Goal: Task Accomplishment & Management: Manage account settings

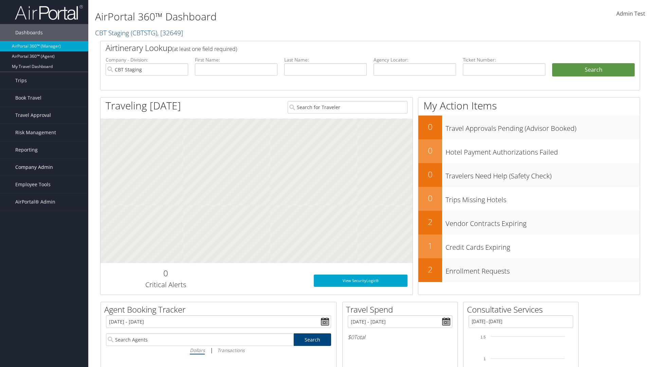
click at [44, 167] on span "Company Admin" at bounding box center [34, 167] width 38 height 17
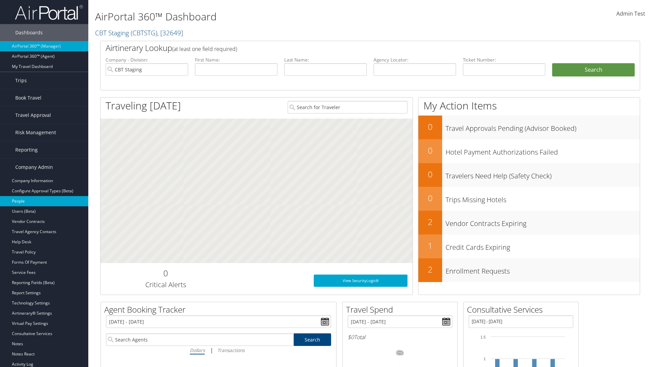
click at [44, 201] on link "People" at bounding box center [44, 201] width 88 height 10
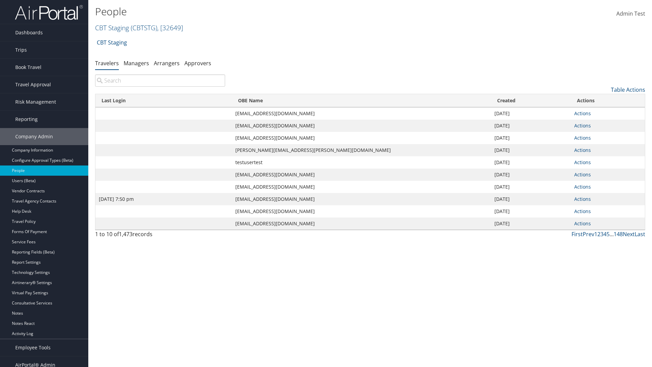
click at [160, 81] on input "search" at bounding box center [160, 80] width 130 height 12
type input "[DATE] 7:50 pm"
